Goal: Transaction & Acquisition: Purchase product/service

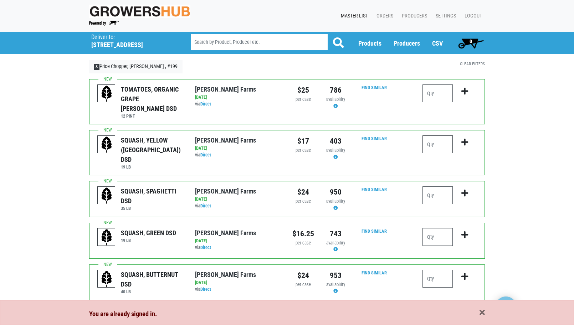
click at [446, 135] on input "number" at bounding box center [437, 144] width 30 height 18
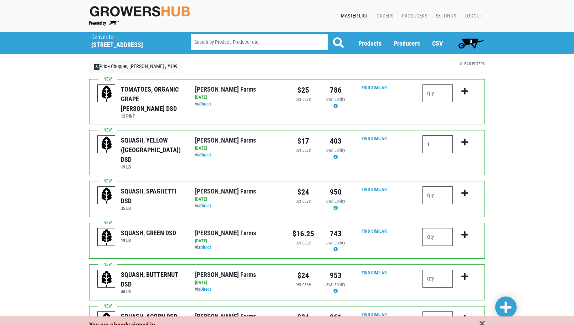
type input "2"
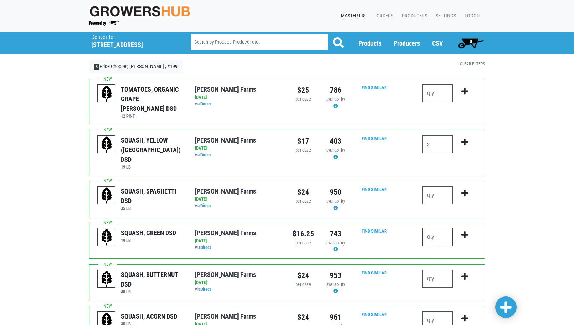
click at [440, 228] on input "number" at bounding box center [437, 237] width 30 height 18
type input "4"
click at [470, 270] on button "submit" at bounding box center [464, 281] width 17 height 22
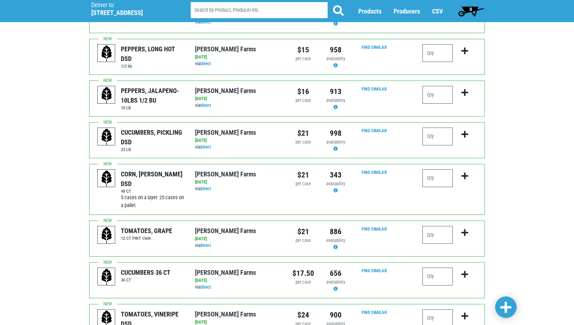
scroll to position [356, 0]
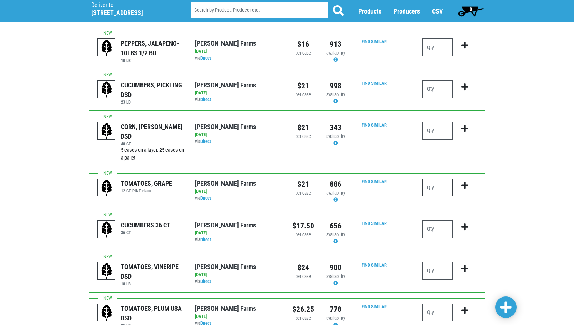
click at [432, 178] on input "number" at bounding box center [437, 187] width 30 height 18
type input "2"
click at [439, 220] on input "number" at bounding box center [437, 229] width 30 height 18
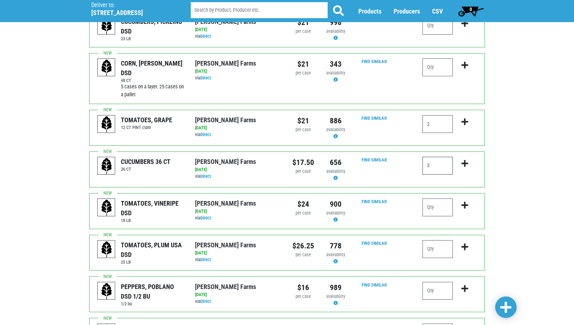
scroll to position [428, 0]
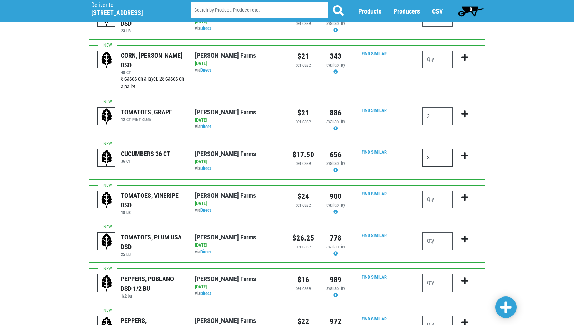
type input "3"
click at [440, 191] on input "number" at bounding box center [437, 200] width 30 height 18
type input "1"
click at [437, 232] on input "number" at bounding box center [437, 241] width 30 height 18
type input "1"
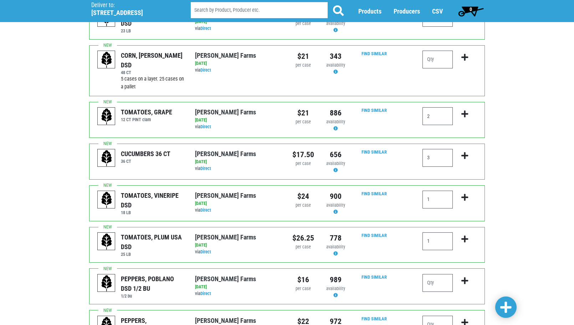
click at [507, 276] on div "Deliver To Price Chopper, [PERSON_NAME] , #199 ([STREET_ADDRESS][PERSON_NAME]) …" at bounding box center [287, 31] width 574 height 852
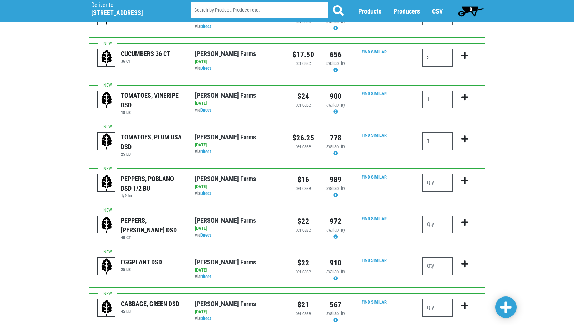
scroll to position [534, 0]
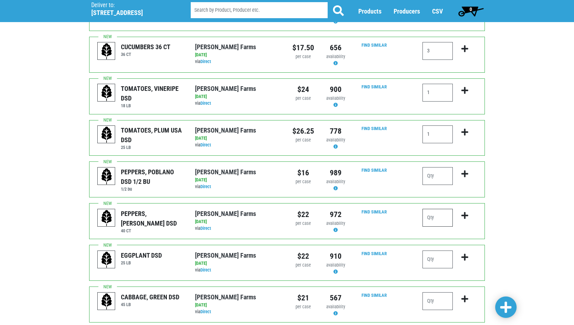
click at [427, 209] on input "number" at bounding box center [437, 218] width 30 height 18
type input "2"
click at [433, 250] on input "number" at bounding box center [437, 259] width 30 height 18
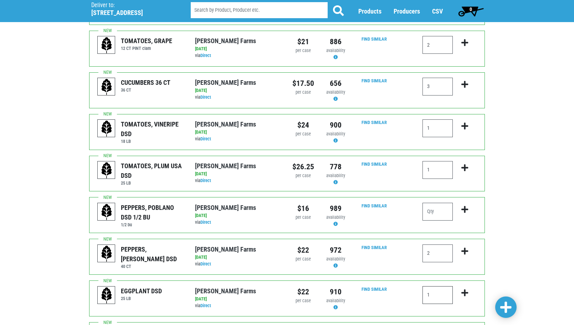
scroll to position [559, 0]
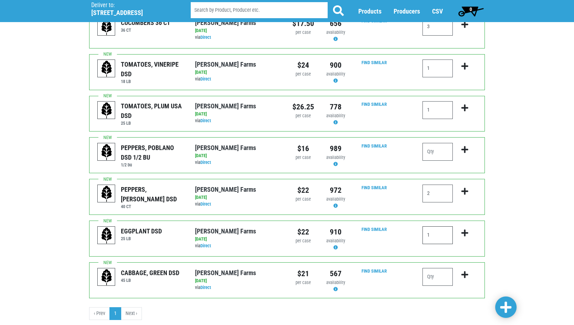
type input "1"
click at [430, 268] on input "number" at bounding box center [437, 277] width 30 height 18
type input "2"
click at [505, 308] on span at bounding box center [505, 307] width 11 height 13
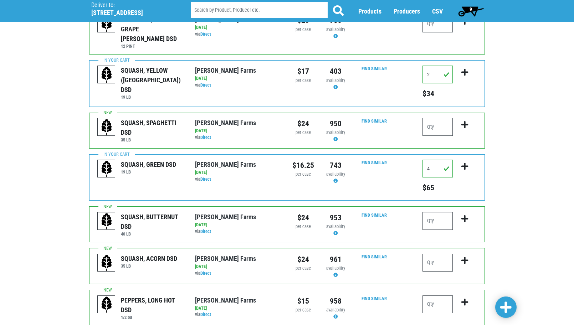
scroll to position [0, 0]
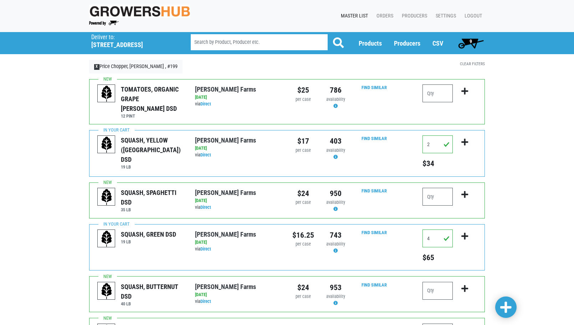
click at [468, 41] on span "9" at bounding box center [471, 43] width 32 height 14
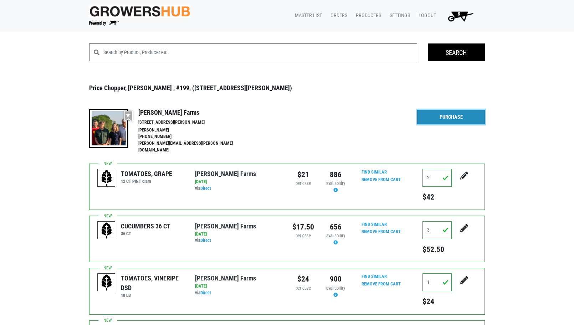
click at [442, 115] on link "Purchase" at bounding box center [451, 117] width 68 height 15
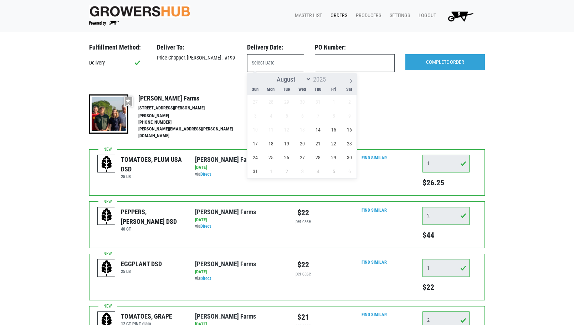
click at [270, 59] on input "text" at bounding box center [275, 63] width 57 height 18
click at [318, 130] on span "14" at bounding box center [318, 130] width 14 height 14
type input "[DATE]"
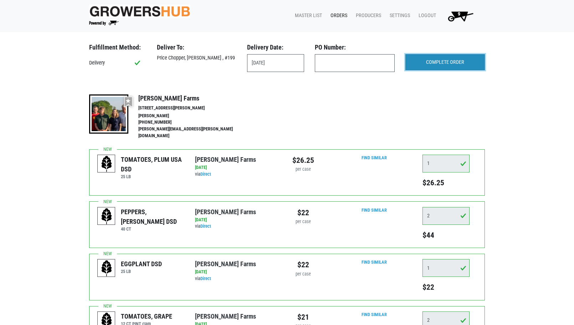
click at [441, 61] on input "COMPLETE ORDER" at bounding box center [444, 62] width 79 height 16
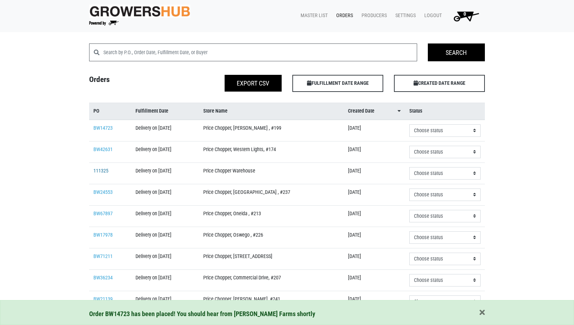
click at [104, 172] on link "111325" at bounding box center [100, 171] width 15 height 6
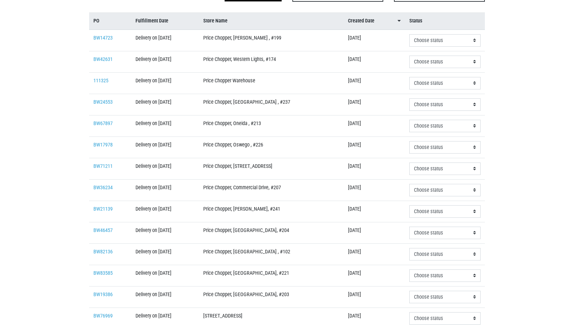
scroll to position [59, 0]
